Goal: Task Accomplishment & Management: Complete application form

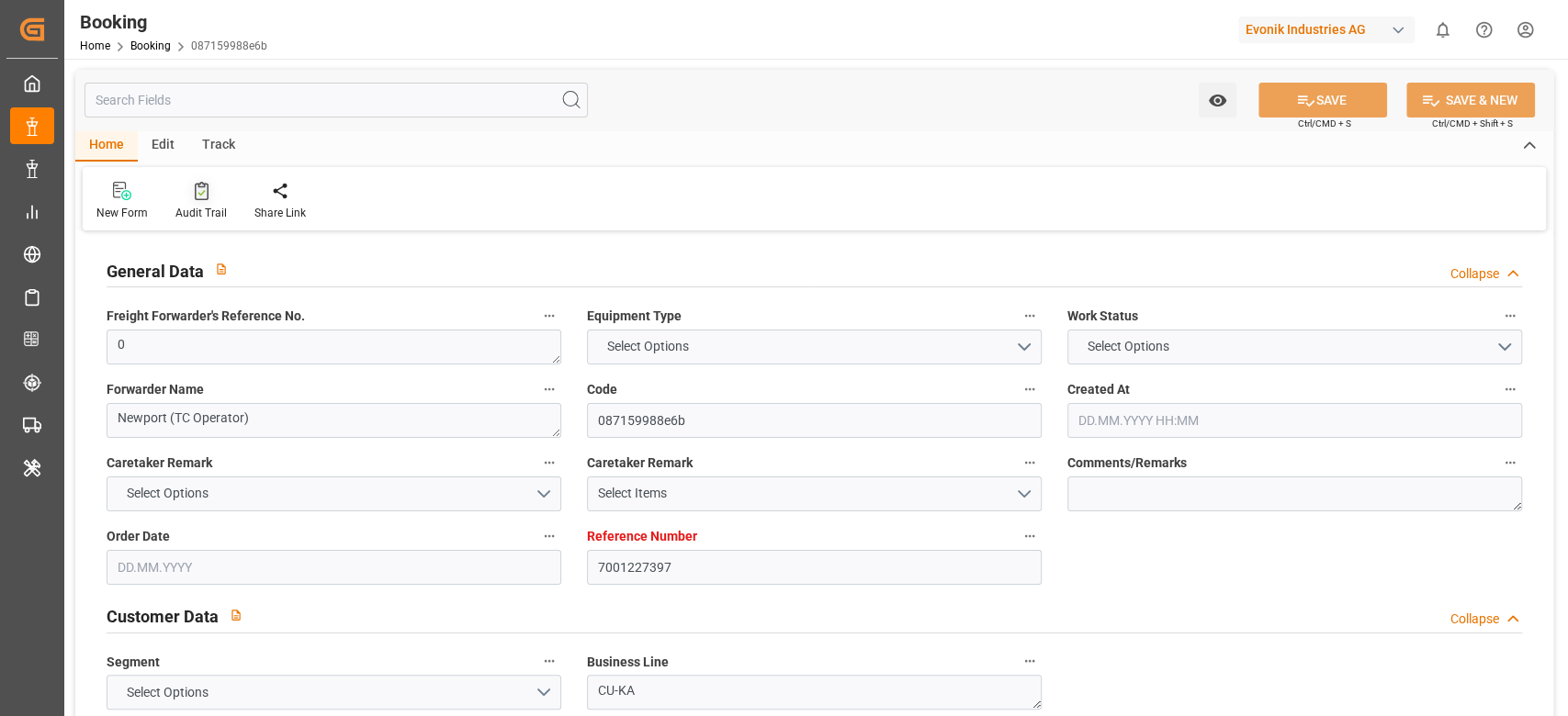
click at [201, 181] on div at bounding box center [201, 190] width 51 height 19
click at [199, 192] on icon at bounding box center [202, 191] width 14 height 19
type input "7001227396"
type input "9987201"
type input "CMACGM"
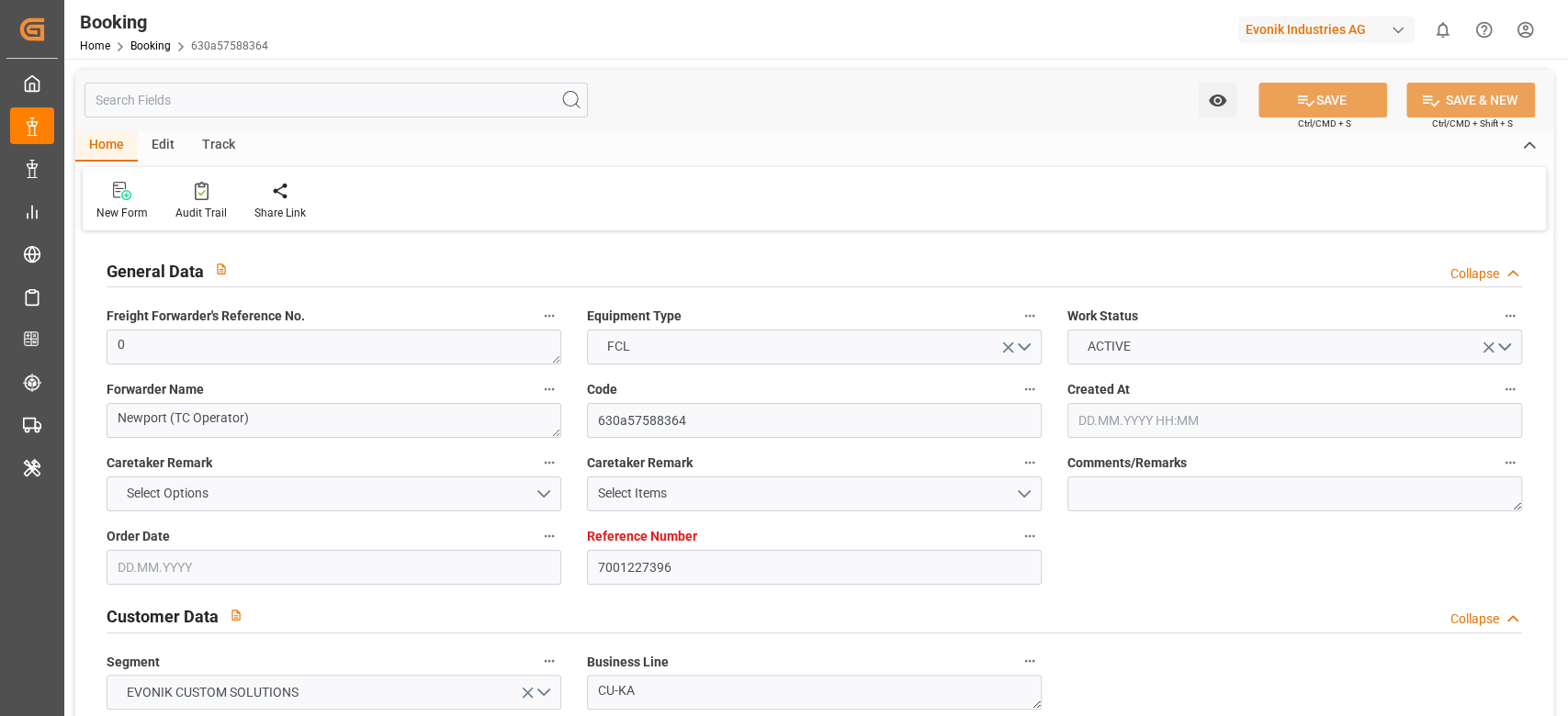
type input "CMA CGM Group"
type input "NLRTM"
type input "MYPGU"
type input "53"
type input "MYPKG"
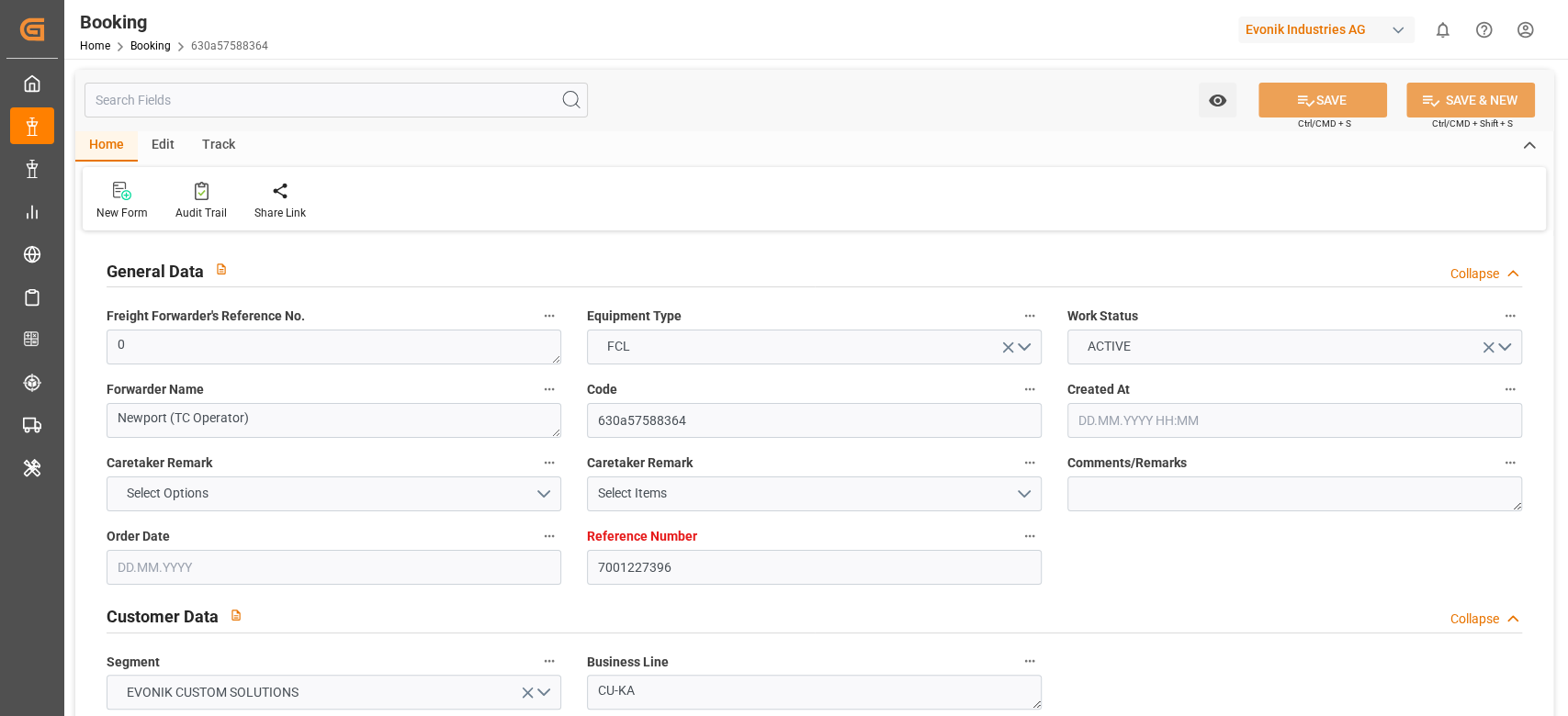
type input "0"
type input "[DATE] 07:45"
type input "[DATE]"
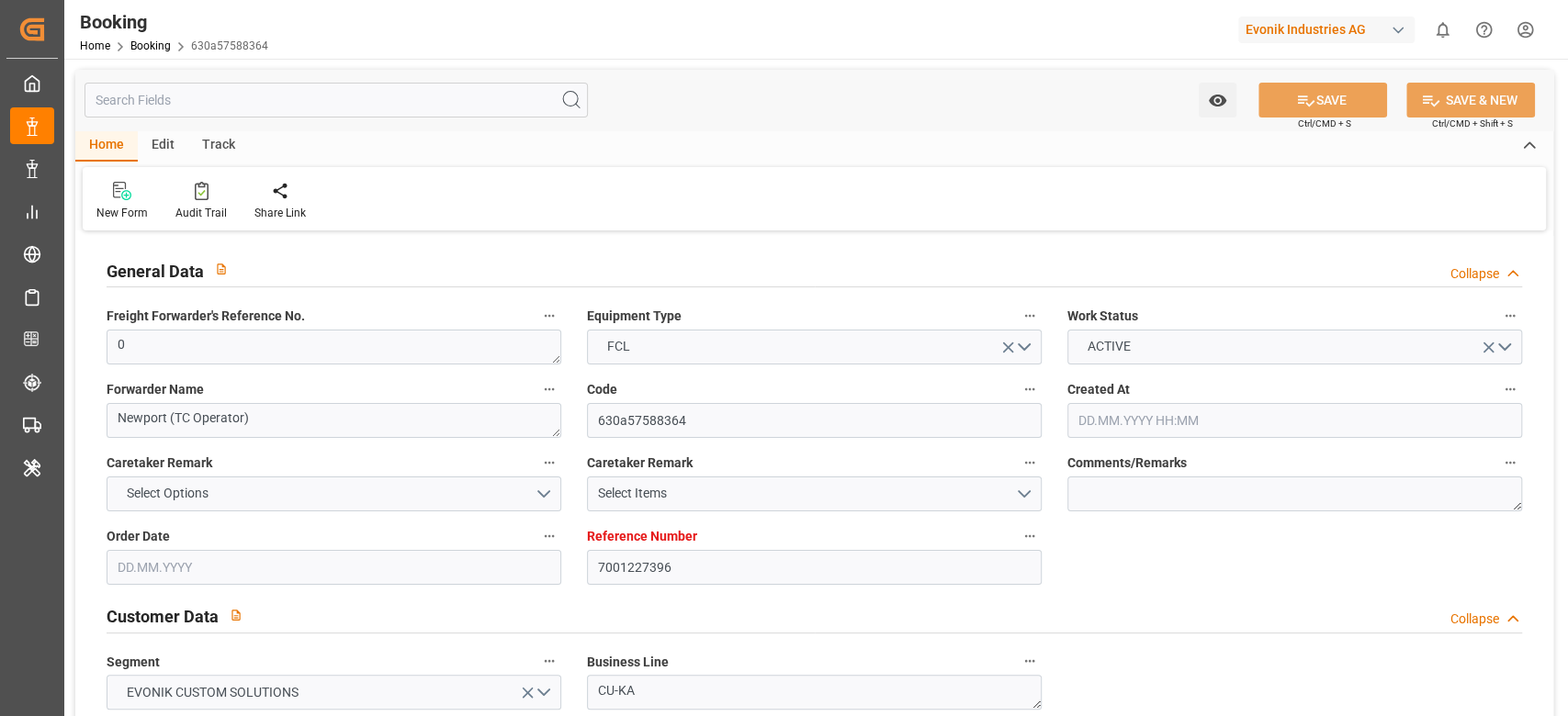
type input "[DATE] 00:00"
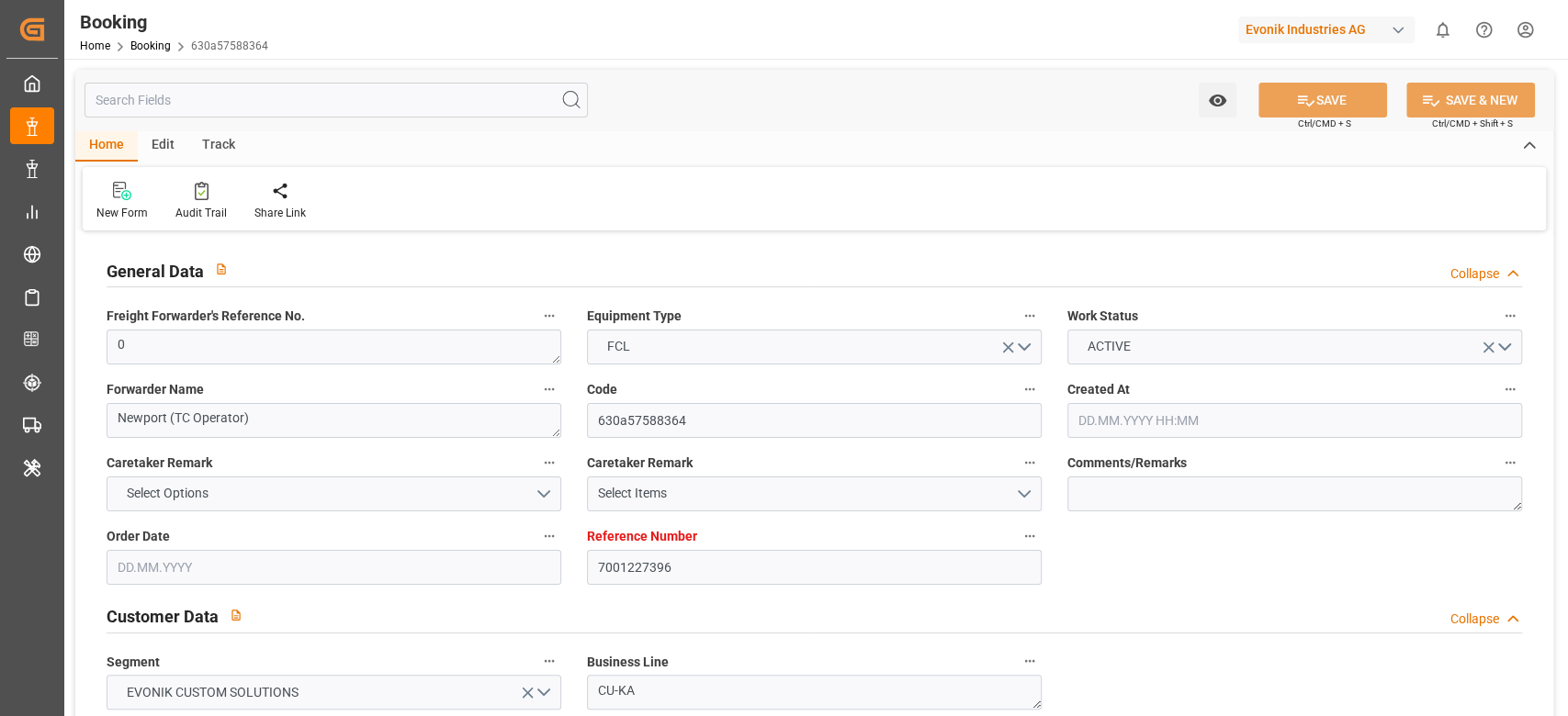
type input "[DATE] 00:00"
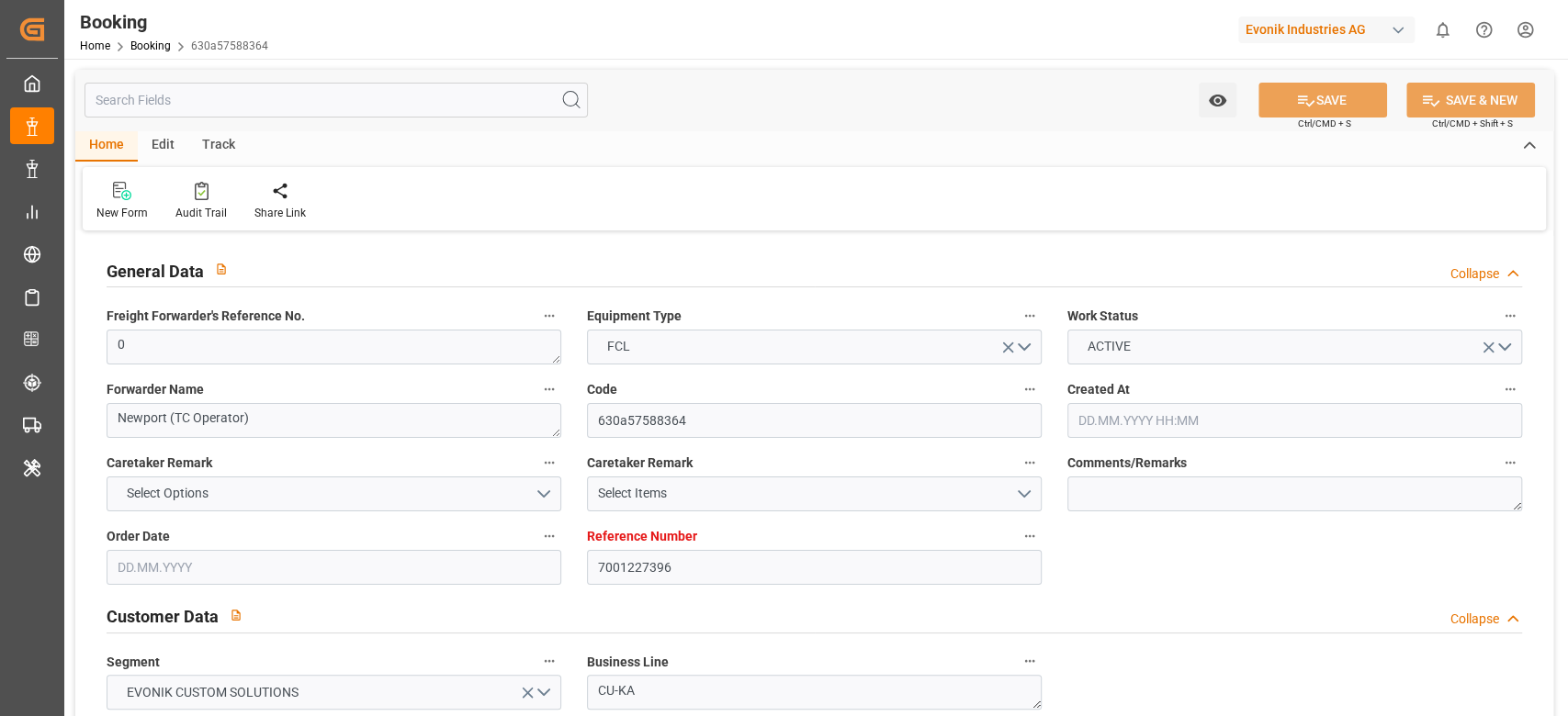
type input "[DATE] 00:00"
type input "[DATE]"
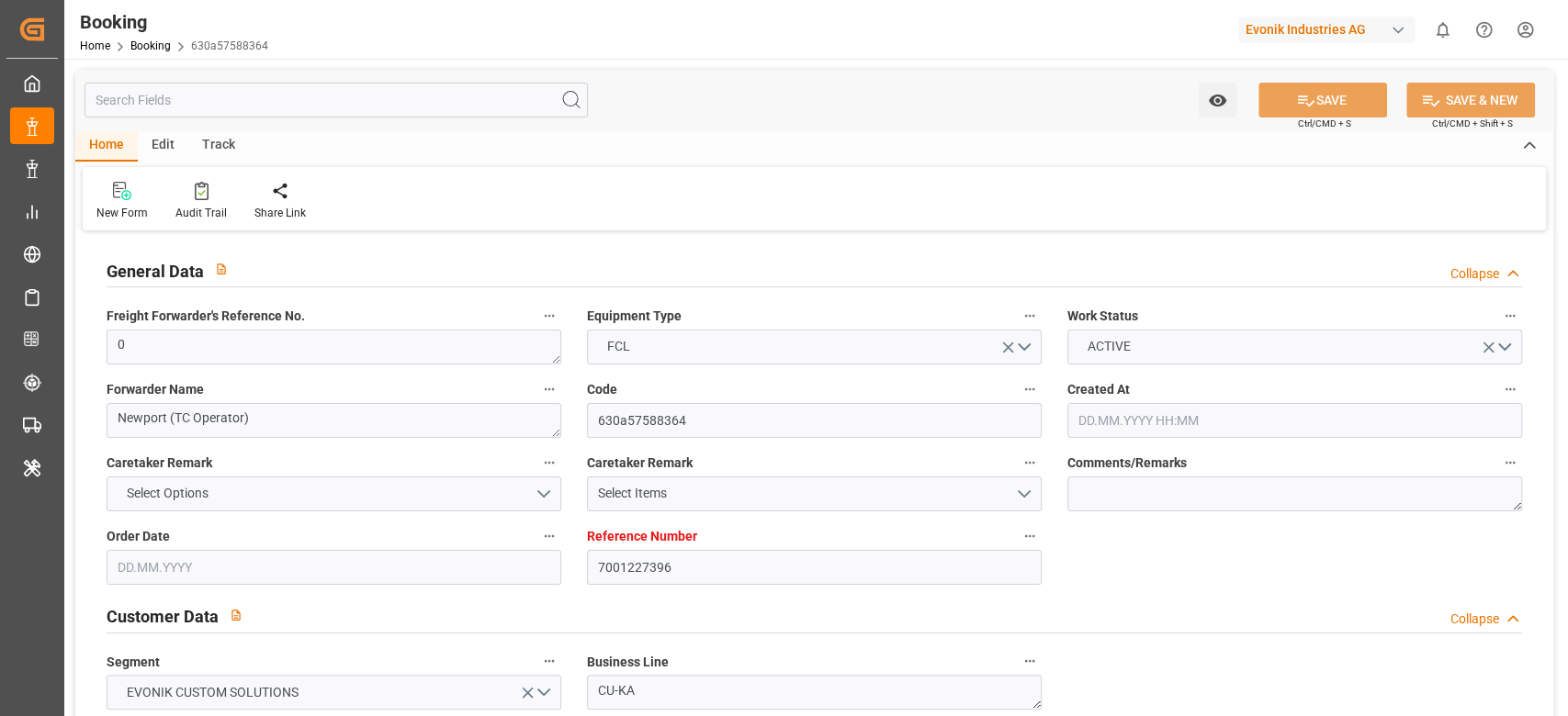
type input "[DATE] 03:43"
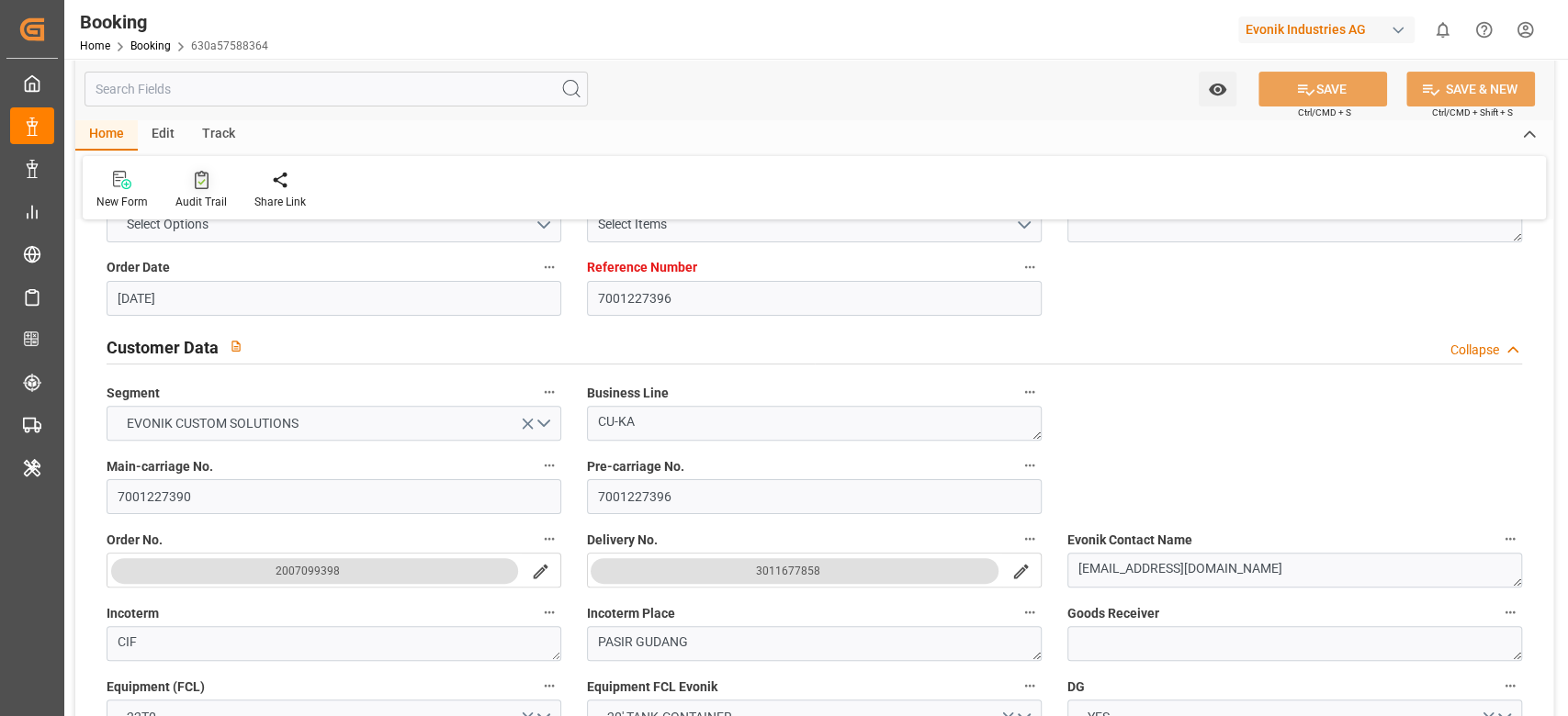
click at [214, 201] on div "Audit Trail" at bounding box center [201, 202] width 51 height 17
